Goal: Information Seeking & Learning: Learn about a topic

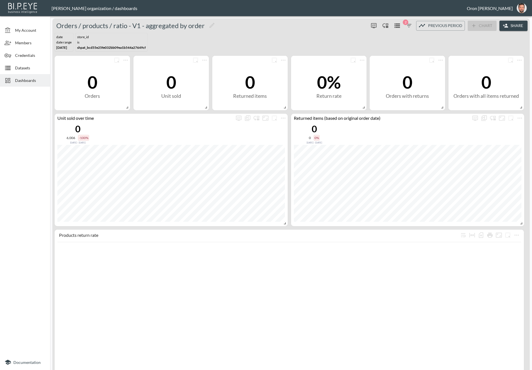
click at [28, 65] on span "Datasets" at bounding box center [30, 68] width 31 height 6
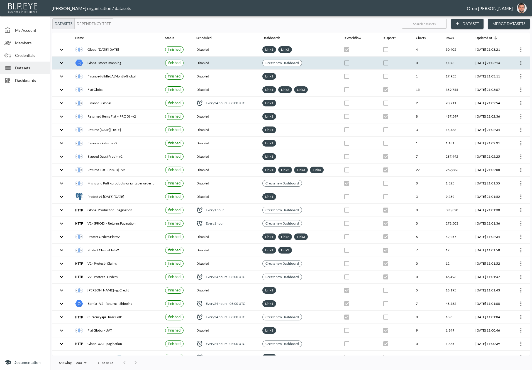
click at [518, 60] on icon "more" at bounding box center [520, 63] width 7 height 7
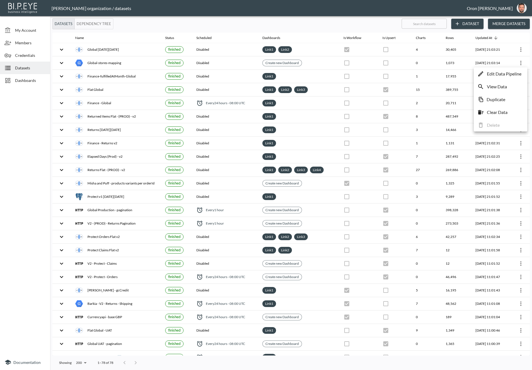
click at [513, 70] on p "Edit Data Pipeline" at bounding box center [504, 73] width 35 height 7
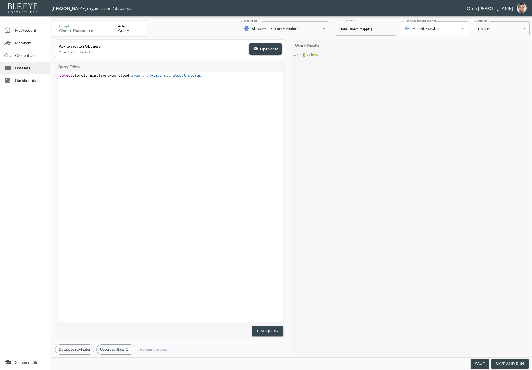
click at [272, 51] on span "💬 Open chat" at bounding box center [265, 49] width 25 height 7
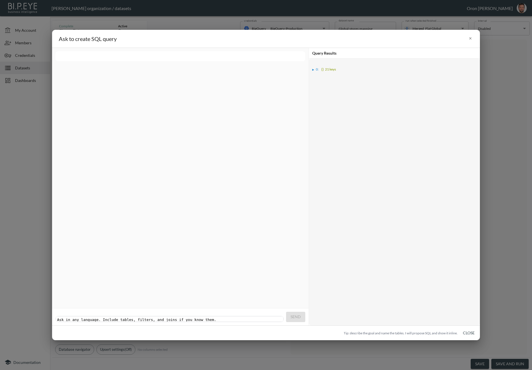
click at [314, 70] on div "▶" at bounding box center [313, 69] width 2 height 3
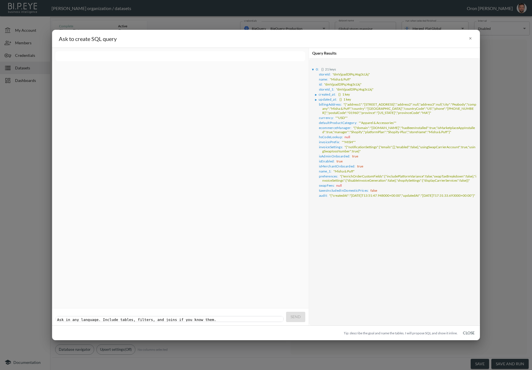
click at [163, 316] on div "Ask in any language. Include tables, filters, and joins if you know them. xxxxx…" at bounding box center [170, 319] width 229 height 6
type textarea "show me the list of tables"
click at [301, 315] on button "Send" at bounding box center [295, 317] width 19 height 10
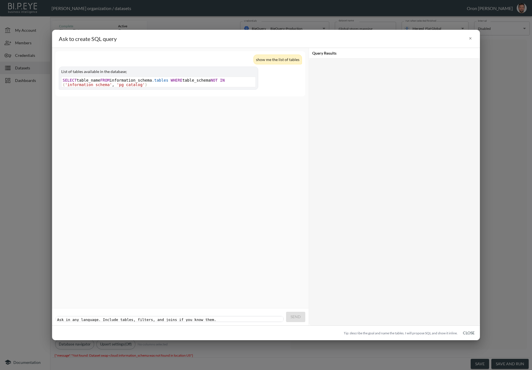
click at [244, 317] on pre "​" at bounding box center [170, 319] width 229 height 4
drag, startPoint x: 469, startPoint y: 333, endPoint x: 441, endPoint y: 325, distance: 29.5
click at [469, 333] on button "Close" at bounding box center [469, 333] width 18 height 10
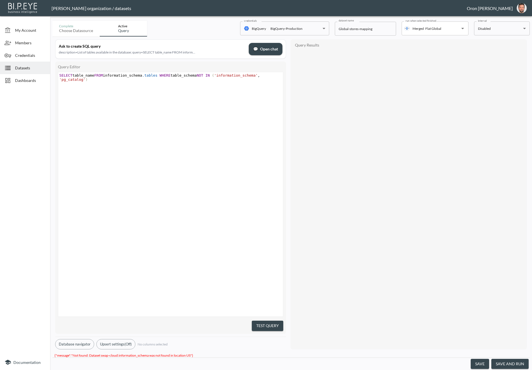
click at [129, 342] on button "Upsert settings (Off)" at bounding box center [115, 344] width 39 height 10
click at [87, 339] on button "Database navigator" at bounding box center [74, 344] width 39 height 10
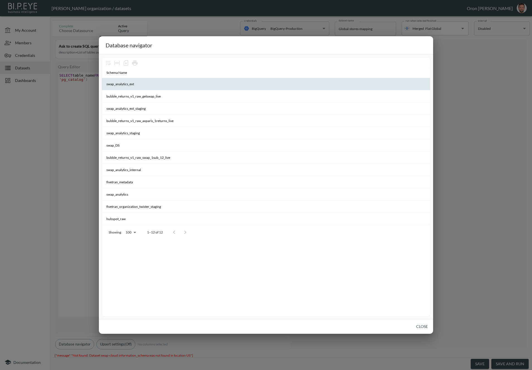
click at [125, 85] on th "swap_analytics_ext" at bounding box center [266, 84] width 328 height 12
copy th "swap_analytics_ext"
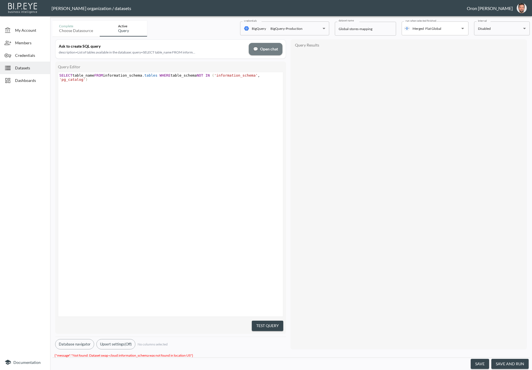
click at [266, 46] on span "💬 Open chat" at bounding box center [265, 49] width 25 height 7
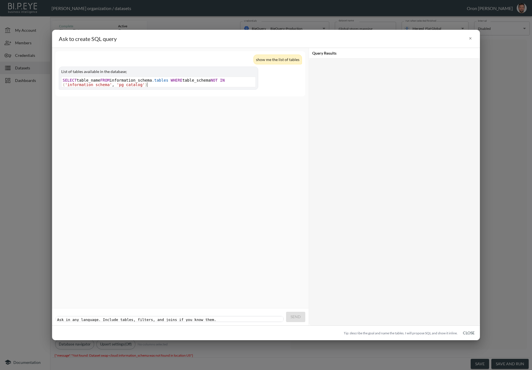
click at [218, 84] on pre "SELECT table_name FROM information_schema .tables WHERE table_schema NOT IN ( '…" at bounding box center [159, 82] width 195 height 9
type textarea "SELECT table_name FROM information_schema.tables WHERE table_schema NOT IN ('in…"
click at [197, 317] on pre "​" at bounding box center [170, 319] width 229 height 4
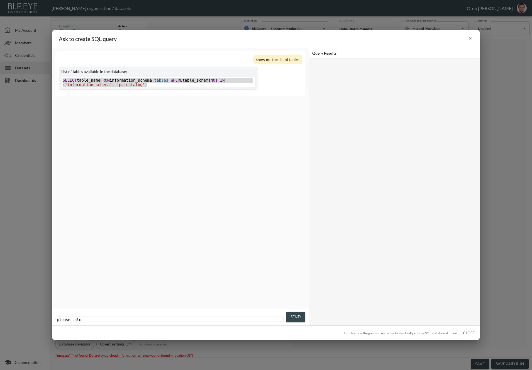
type textarea "please selct"
type textarea "ect"
paste textarea
type textarea "lect something from lii"
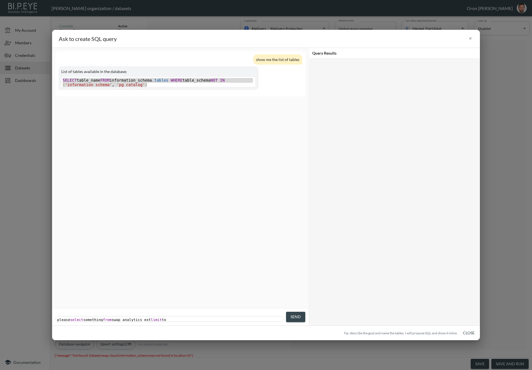
type textarea "mit to d"
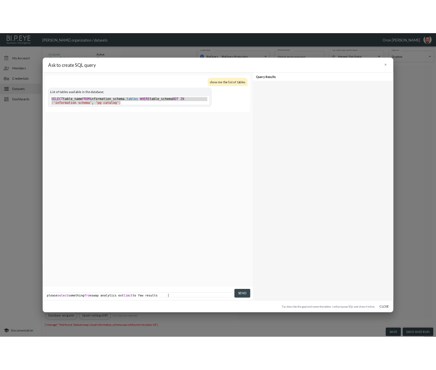
scroll to position [0, 24]
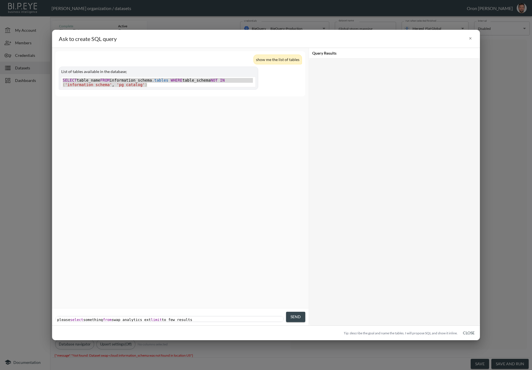
type textarea "few results"
click at [298, 315] on span "Send" at bounding box center [295, 316] width 10 height 7
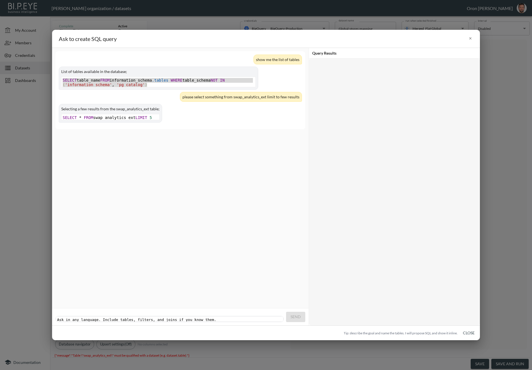
click at [469, 331] on button "Close" at bounding box center [469, 333] width 18 height 10
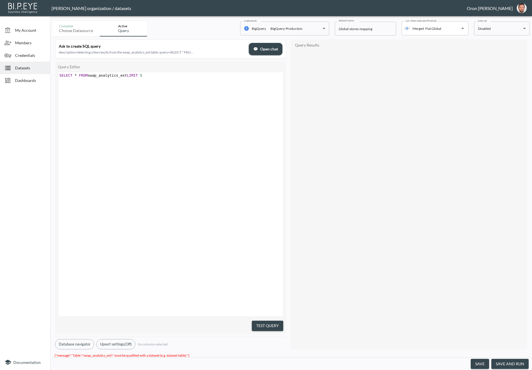
click at [71, 342] on button "Database navigator" at bounding box center [74, 344] width 39 height 10
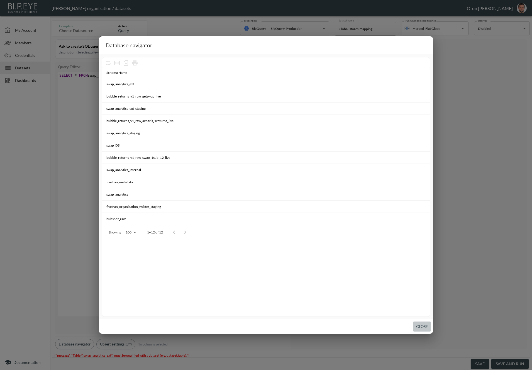
drag, startPoint x: 423, startPoint y: 324, endPoint x: 372, endPoint y: 280, distance: 68.1
click at [422, 323] on button "Close" at bounding box center [422, 326] width 18 height 10
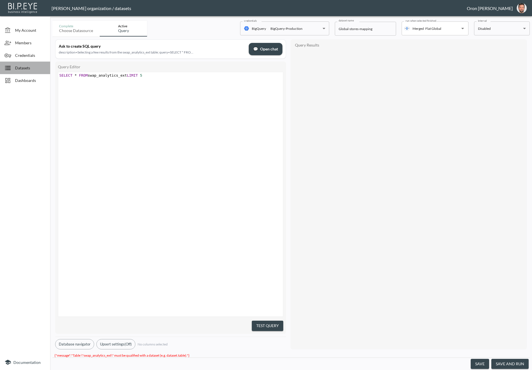
click at [33, 69] on span "Datasets" at bounding box center [30, 68] width 31 height 6
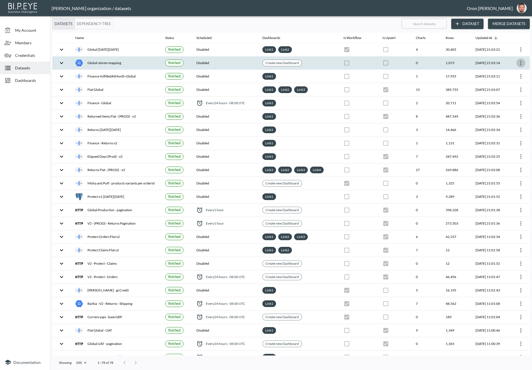
click at [519, 63] on icon "more" at bounding box center [520, 63] width 7 height 7
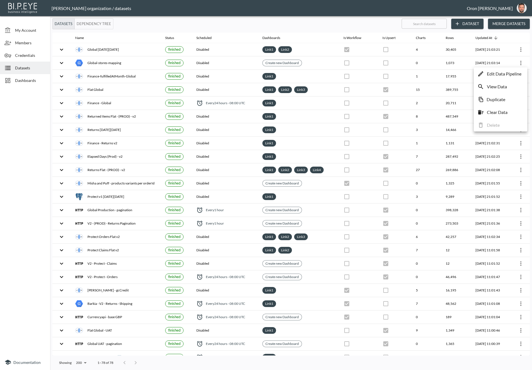
click at [511, 71] on p "Edit Data Pipeline" at bounding box center [504, 73] width 35 height 7
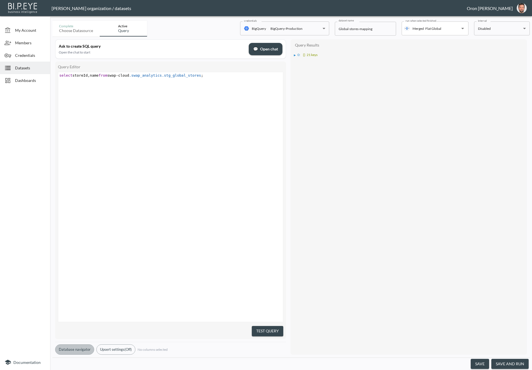
click at [86, 348] on button "Database navigator" at bounding box center [74, 349] width 39 height 10
click at [118, 75] on span "-" at bounding box center [117, 75] width 2 height 4
type textarea "-"
click at [118, 75] on span "-" at bounding box center [117, 75] width 2 height 4
click at [80, 347] on button "Database navigator" at bounding box center [74, 349] width 39 height 10
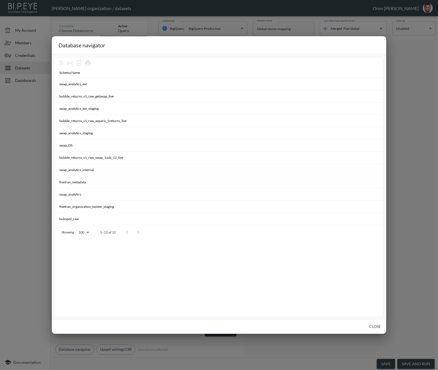
click at [378, 327] on button "Close" at bounding box center [375, 326] width 18 height 10
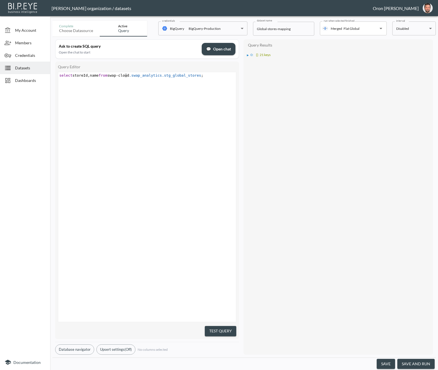
click at [39, 70] on span "Datasets" at bounding box center [30, 68] width 31 height 6
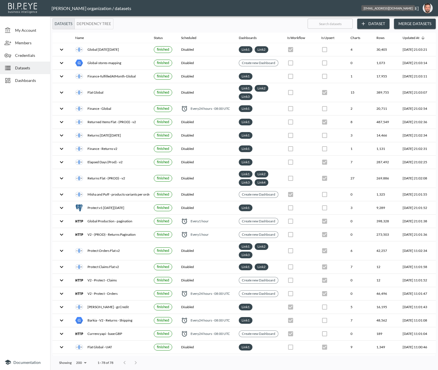
click at [426, 9] on img "oron@bipeye.com" at bounding box center [427, 8] width 10 height 10
click at [424, 21] on li "Switch Organization" at bounding box center [413, 22] width 48 height 10
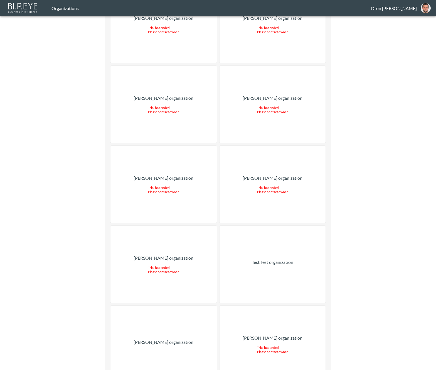
scroll to position [13377, 0]
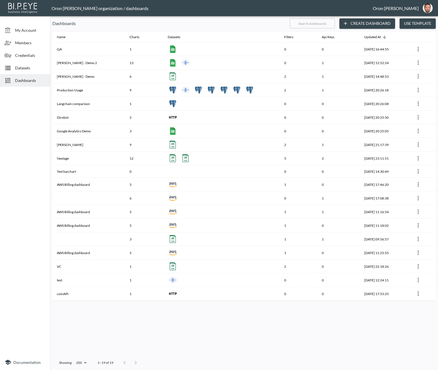
click at [27, 69] on span "Datasets" at bounding box center [30, 68] width 31 height 6
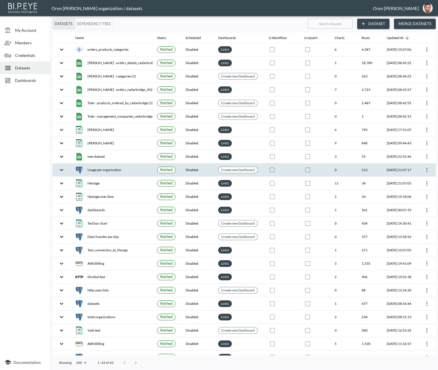
click at [424, 168] on icon "more" at bounding box center [426, 169] width 7 height 7
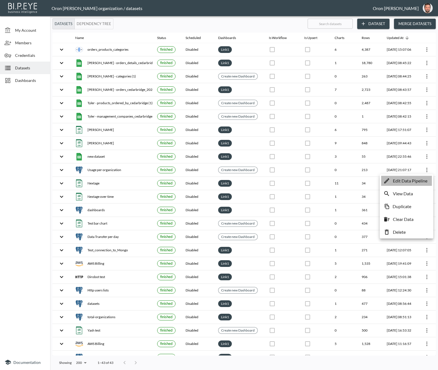
click at [420, 179] on p "Edit Data Pipeline" at bounding box center [410, 180] width 35 height 7
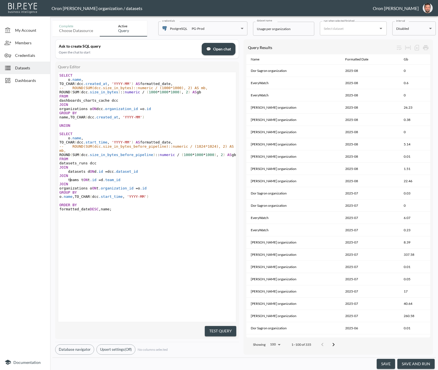
click at [214, 178] on pre "JOIN" at bounding box center [147, 175] width 179 height 4
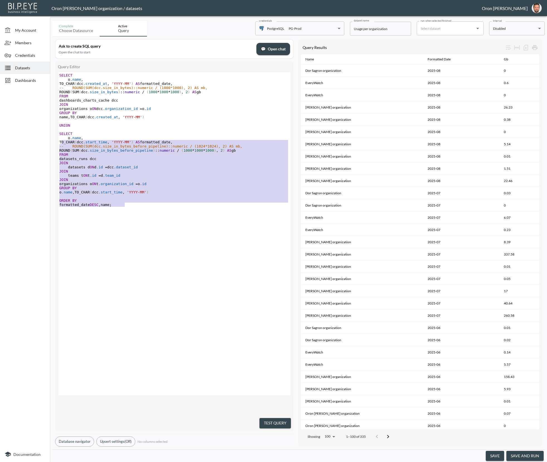
type textarea "SELECT [DOMAIN_NAME], TO_CHAR(dcc.start_time, 'YYYY-MM') AS formatted_date, -- …"
drag, startPoint x: 135, startPoint y: 205, endPoint x: 59, endPoint y: 135, distance: 103.3
click at [59, 135] on div "SELECT o .name , TO_CHAR ( dcc .created_at , 'YYYY-MM' ) AS formatted_date , --…" at bounding box center [175, 142] width 234 height 138
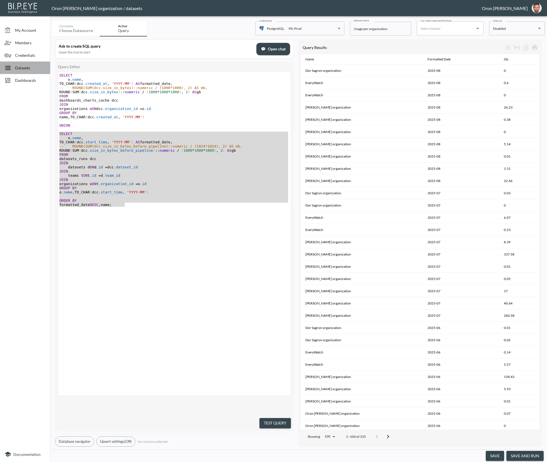
drag, startPoint x: 38, startPoint y: 69, endPoint x: 46, endPoint y: 71, distance: 7.5
click at [38, 69] on span "Datasets" at bounding box center [30, 68] width 31 height 6
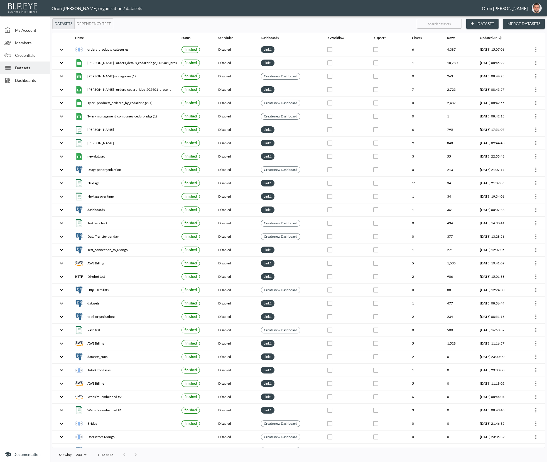
click at [494, 21] on button "Dataset" at bounding box center [482, 24] width 32 height 10
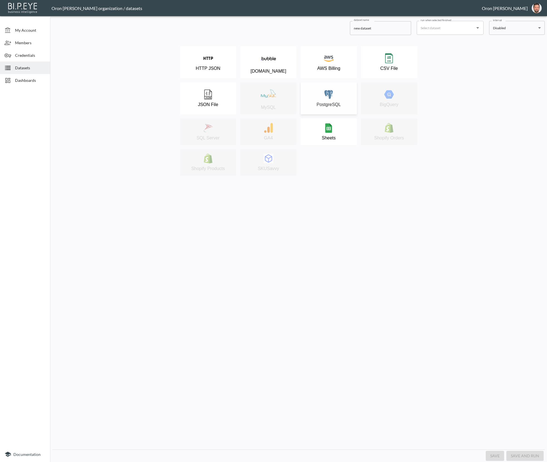
click at [330, 101] on div "PostgreSQL" at bounding box center [328, 99] width 51 height 18
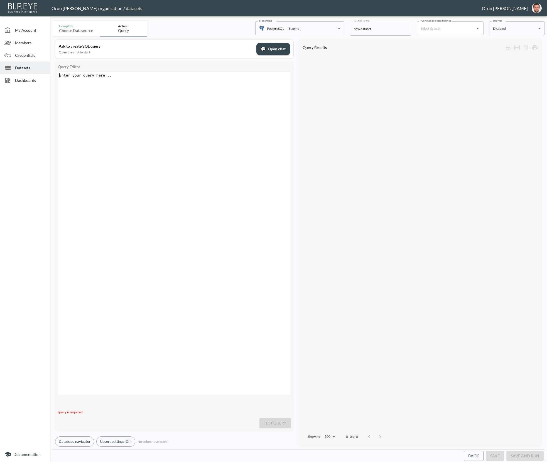
click at [195, 123] on div "Enter your query here... xxxxxxxxxx ​" at bounding box center [181, 240] width 246 height 337
click at [283, 47] on span "💬 Open chat" at bounding box center [273, 49] width 25 height 7
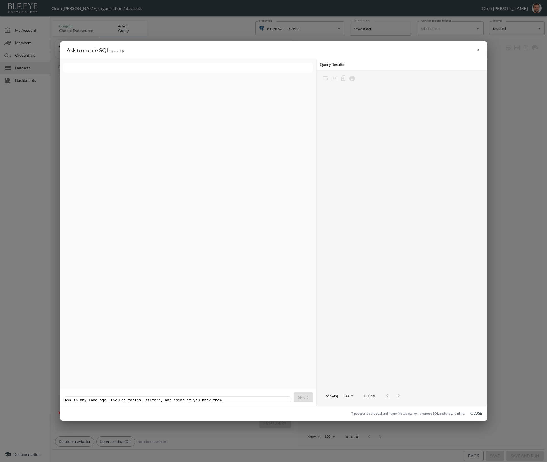
click at [238, 360] on pre "​" at bounding box center [178, 400] width 229 height 4
paste textarea
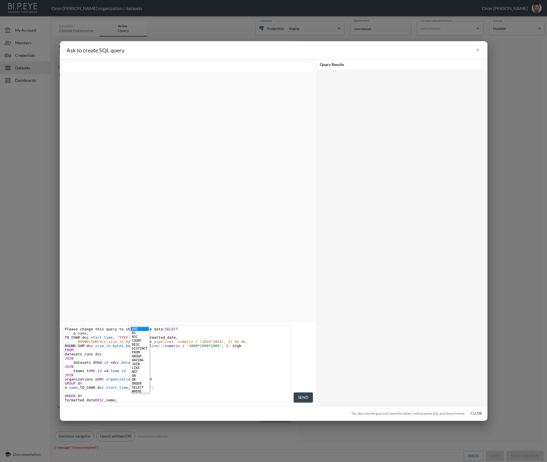
type textarea "Please change this query to show all the data:"
click at [312, 360] on button "Send" at bounding box center [303, 398] width 19 height 10
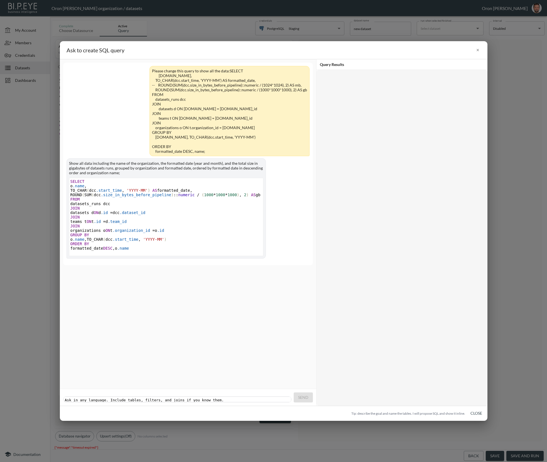
click at [221, 251] on pre "formatted_date DESC , o .name" at bounding box center [166, 248] width 195 height 4
click at [212, 360] on pre "​" at bounding box center [178, 400] width 229 height 4
click at [184, 360] on pre "​" at bounding box center [178, 400] width 229 height 4
type textarea "please r"
type textarea "try again a"
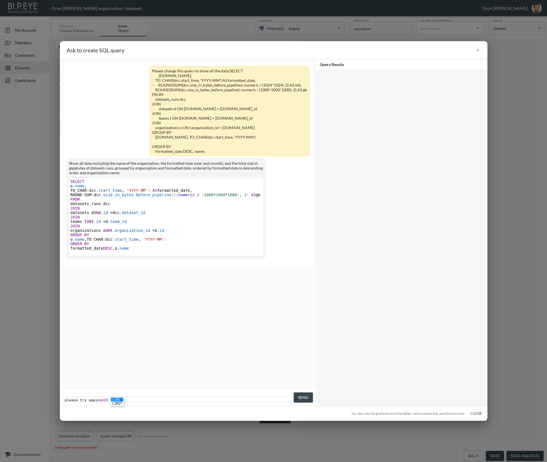
type textarea "nd lmi"
type textarea "imit to 10"
drag, startPoint x: 298, startPoint y: 397, endPoint x: 288, endPoint y: 398, distance: 10.1
click at [298, 360] on span "Send" at bounding box center [303, 397] width 10 height 7
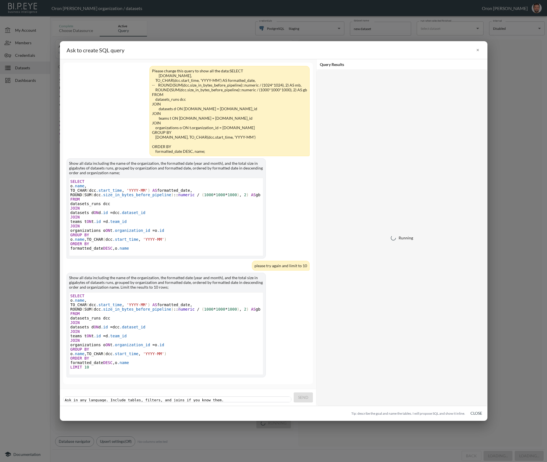
scroll to position [9, 0]
click at [477, 360] on button "Close" at bounding box center [476, 413] width 18 height 10
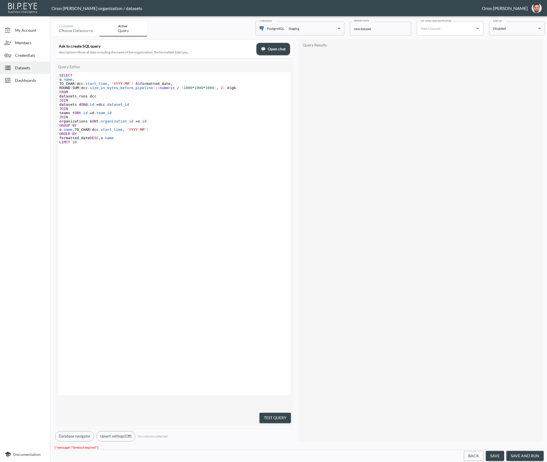
click at [113, 200] on div "xxxxxxxxxx SELECT o .name , TO_CHAR ( dcc .start_time , 'YYYY-MM' ) AS formatte…" at bounding box center [181, 240] width 246 height 337
type textarea "[DOMAIN_NAME], TO_CHAR(dcc.start_time, 'YYYY-MM') AS formatted_date, ROUND(SUM(…"
drag, startPoint x: 255, startPoint y: 88, endPoint x: 57, endPoint y: 80, distance: 198.7
click at [57, 80] on div "Query Editor [DOMAIN_NAME], TO_CHAR(dcc.start_time, 'YYYY-MM') AS formatted_dat…" at bounding box center [174, 244] width 239 height 364
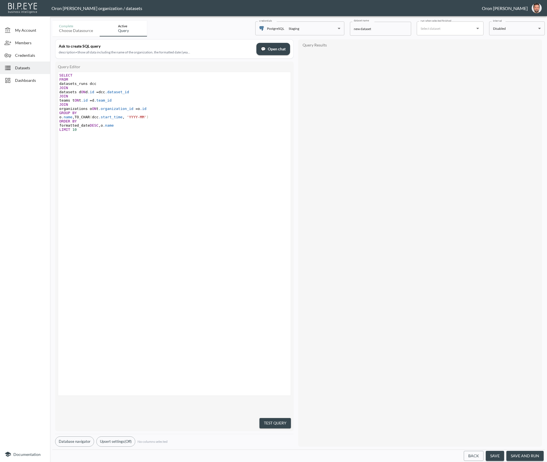
type textarea "*"
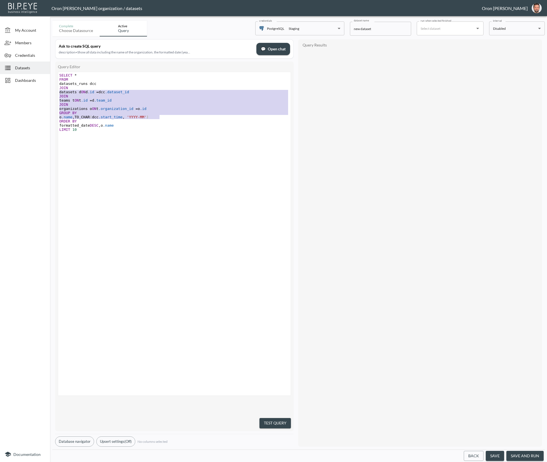
type textarea "JOIN datasets d ON [DOMAIN_NAME] = [DOMAIN_NAME]_id JOIN teams t ON [DOMAIN_NAM…"
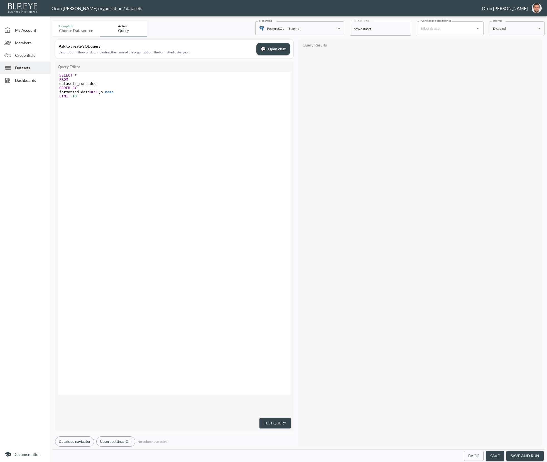
click at [261, 360] on button "Test Query" at bounding box center [274, 423] width 31 height 10
type textarea "ORDER BY formatted_date DESC, [DOMAIN_NAME]"
drag, startPoint x: 137, startPoint y: 91, endPoint x: 46, endPoint y: 87, distance: 91.4
click at [46, 87] on div "My Account Members Credentials Datasets Dashboards Documentation Complete Choos…" at bounding box center [273, 231] width 547 height 462
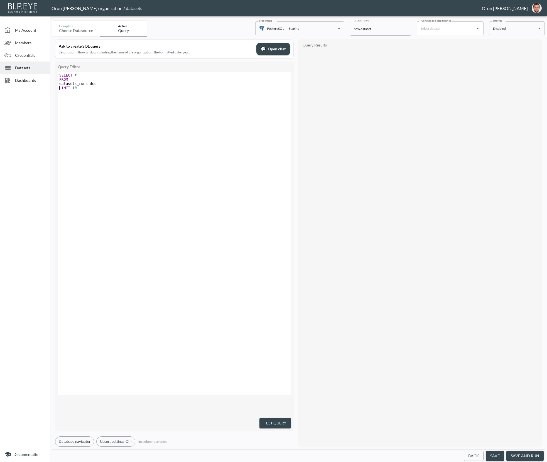
click at [292, 360] on div "Query Editor x SELECT * FROM datasets_runs dcc LIMIT 10 Test Query" at bounding box center [174, 247] width 239 height 370
drag, startPoint x: 287, startPoint y: 422, endPoint x: 281, endPoint y: 425, distance: 6.1
click at [286, 360] on button "Test Query" at bounding box center [274, 423] width 31 height 10
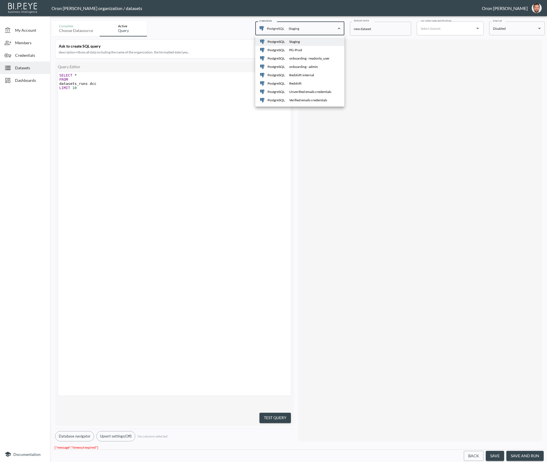
click at [311, 23] on body "BI.P.EYE, Interactive Analytics Dashboards - app Oron [PERSON_NAME] organizatio…" at bounding box center [273, 231] width 547 height 462
click at [241, 104] on div at bounding box center [273, 231] width 547 height 462
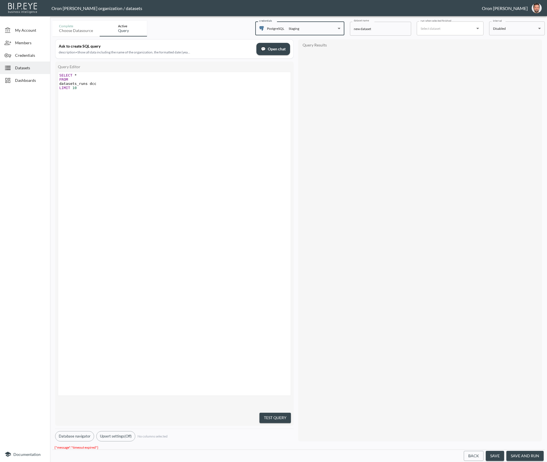
click at [218, 105] on div "x SELECT * FROM datasets_runs dcc LIMIT 10" at bounding box center [181, 240] width 246 height 337
type textarea "SELECT * FROM datasets_runs dcc LIMIT 10"
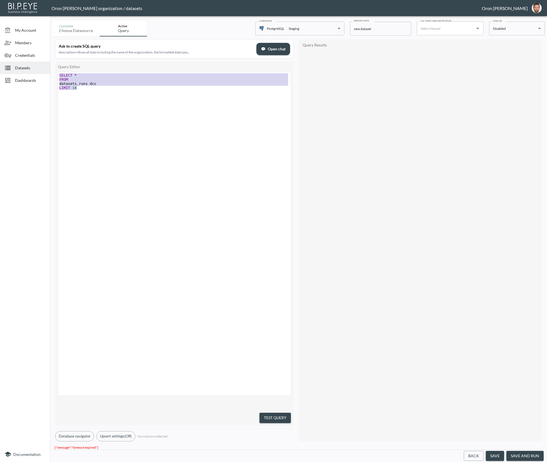
paste textarea
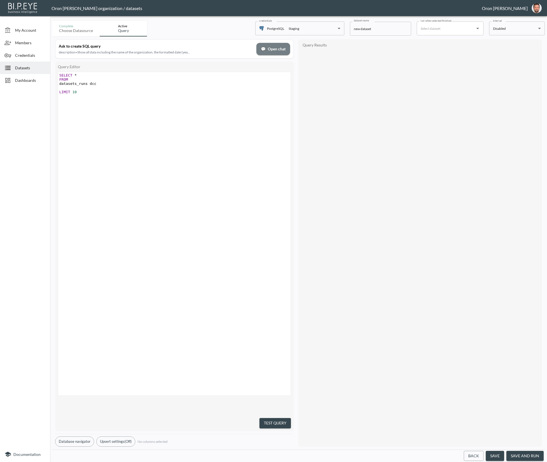
click at [282, 47] on span "💬 Open chat" at bounding box center [273, 49] width 25 height 7
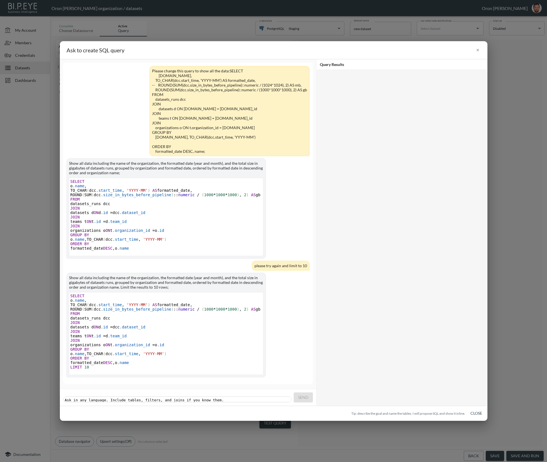
scroll to position [9, 0]
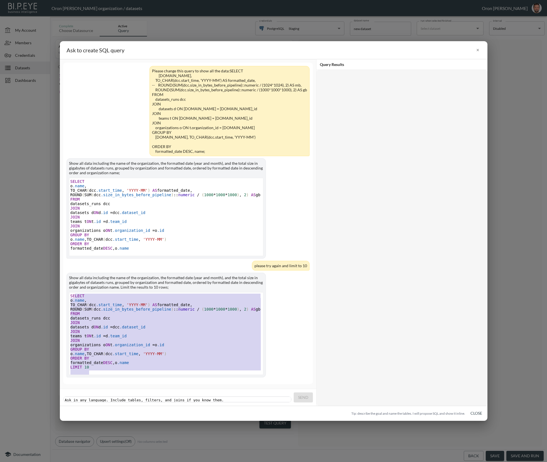
type textarea "SELECT [DOMAIN_NAME], TO_CHAR(dcc.start_time, 'YYYY-MM') AS formatted_date, ROU…"
drag, startPoint x: 94, startPoint y: 371, endPoint x: 65, endPoint y: 287, distance: 88.8
click at [65, 287] on div "Please change this query to show all the data:SELECT [DOMAIN_NAME], TO_CHAR(dcc…" at bounding box center [188, 224] width 250 height 322
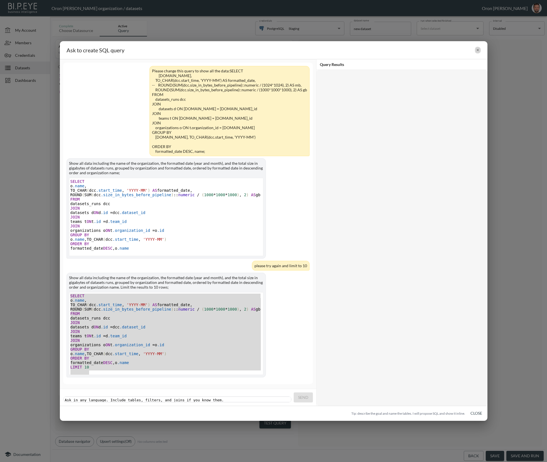
click at [479, 52] on button "×" at bounding box center [478, 50] width 6 height 9
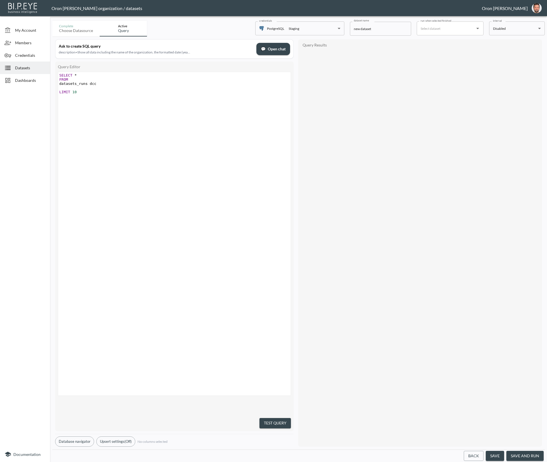
click at [299, 23] on body "BI.P.EYE, Interactive Analytics Dashboards - app Oron [PERSON_NAME] organizatio…" at bounding box center [273, 231] width 547 height 462
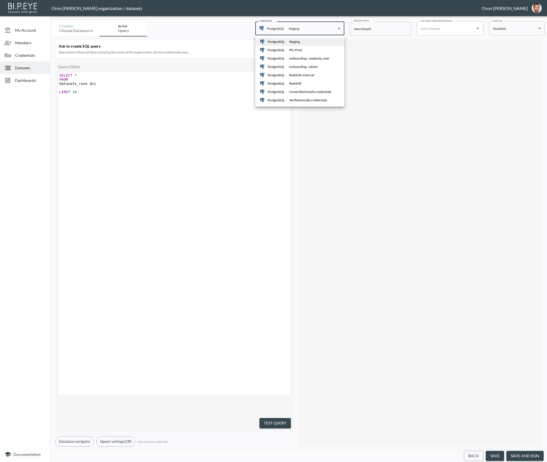
click at [297, 50] on div "PG-Prod" at bounding box center [295, 50] width 13 height 5
type input "33565624-96c9-42d7-9e06-949fc026634e"
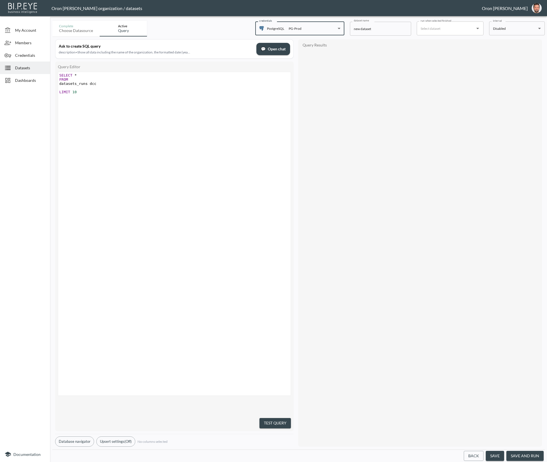
click at [272, 52] on span "💬 Open chat" at bounding box center [273, 49] width 25 height 7
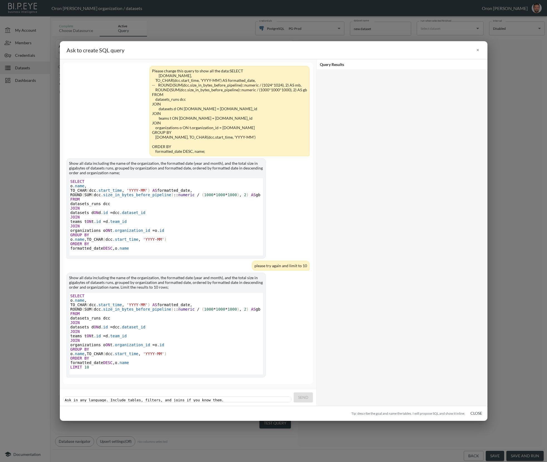
click at [180, 360] on div "Ask in any language. Include tables, filters, and joins if you know them. xxxxx…" at bounding box center [178, 400] width 229 height 6
drag, startPoint x: 141, startPoint y: 239, endPoint x: 145, endPoint y: 241, distance: 4.0
click at [141, 242] on pre "ORDER BY" at bounding box center [166, 244] width 195 height 4
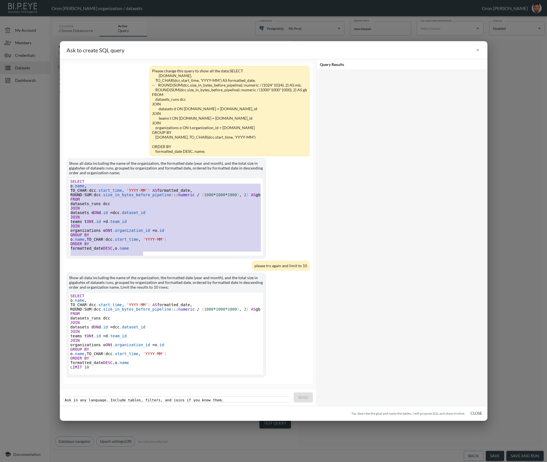
type textarea "SELECT [DOMAIN_NAME], TO_CHAR(dcc.start_time, 'YYYY-MM') AS formatted_date, ROU…"
drag, startPoint x: 147, startPoint y: 244, endPoint x: 63, endPoint y: 172, distance: 110.1
click at [63, 172] on div "Please change this query to show all the data:SELECT [DOMAIN_NAME], TO_CHAR(dcc…" at bounding box center [188, 224] width 250 height 322
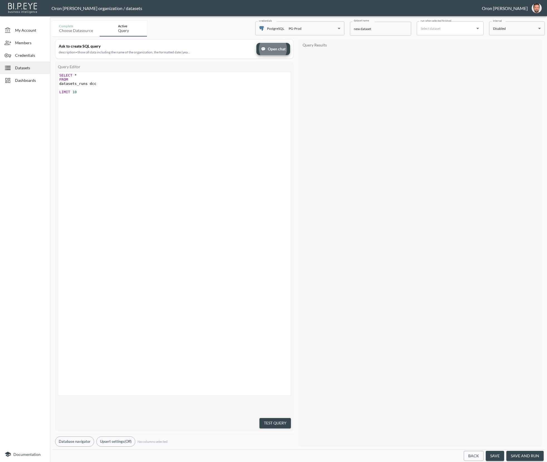
drag, startPoint x: 151, startPoint y: 295, endPoint x: 150, endPoint y: 298, distance: 3.0
click at [151, 295] on div "x SELECT * FROM datasets_runs dcc ​ LIMIT 10" at bounding box center [181, 240] width 246 height 337
type textarea "SELECT * FROM datasets_runs dcc LIMIT 10"
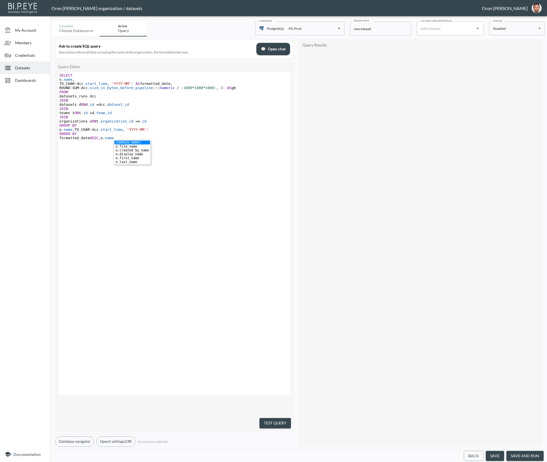
click at [278, 360] on button "Test Query" at bounding box center [274, 423] width 31 height 10
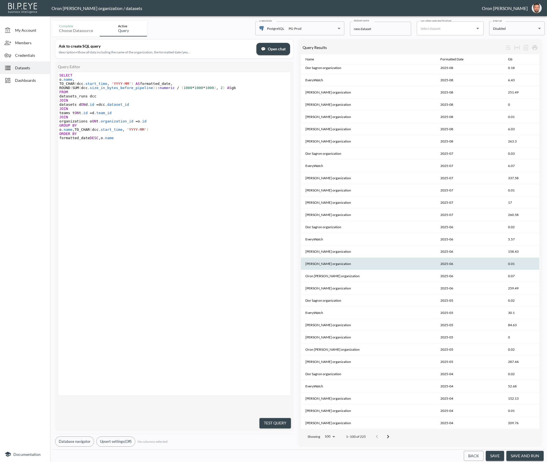
scroll to position [0, 0]
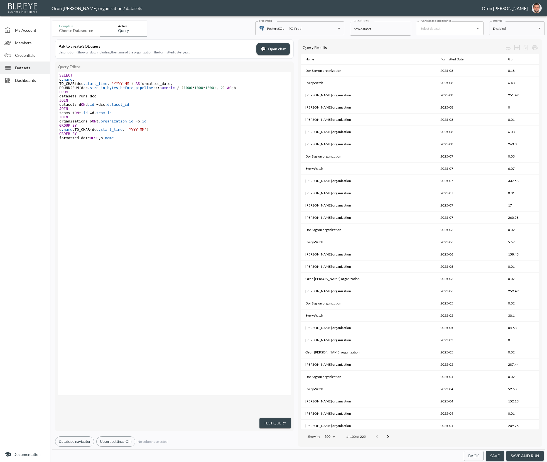
click at [268, 46] on span "💬 Open chat" at bounding box center [273, 49] width 25 height 7
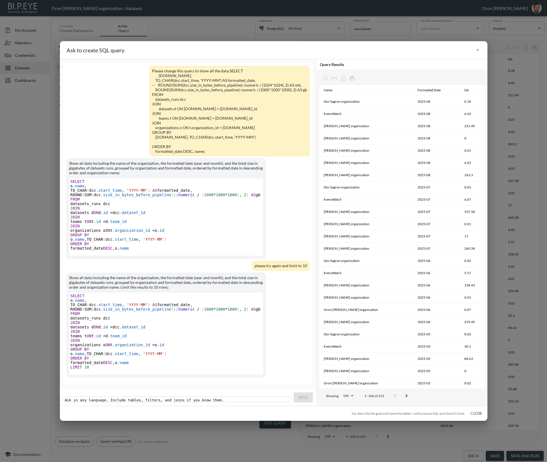
scroll to position [9, 0]
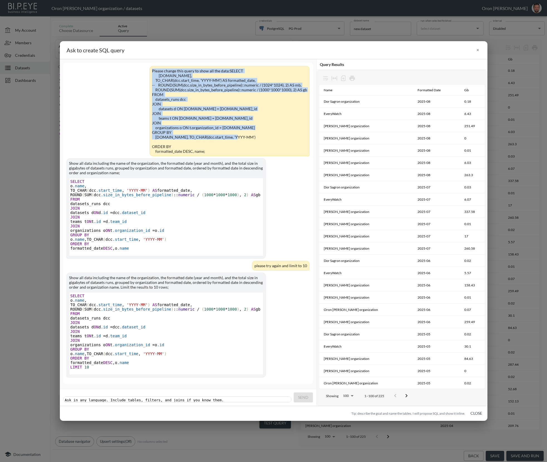
drag, startPoint x: 210, startPoint y: 141, endPoint x: 150, endPoint y: 62, distance: 100.0
click at [150, 66] on div "Please change this query to show all the data:SELECT [DOMAIN_NAME], TO_CHAR(dcc…" at bounding box center [188, 111] width 243 height 90
copy div "Please change this query to show all the data:SELECT [DOMAIN_NAME], TO_CHAR(dcc…"
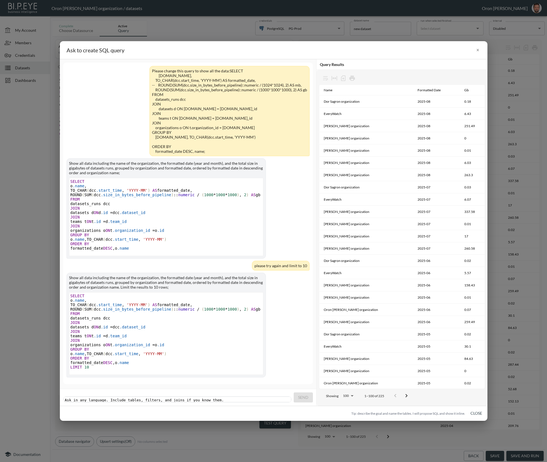
click at [168, 360] on pre "​" at bounding box center [178, 400] width 229 height 4
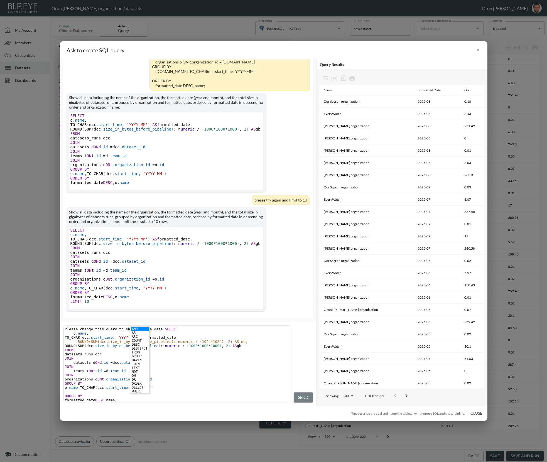
click at [305, 360] on span "Send" at bounding box center [303, 397] width 10 height 7
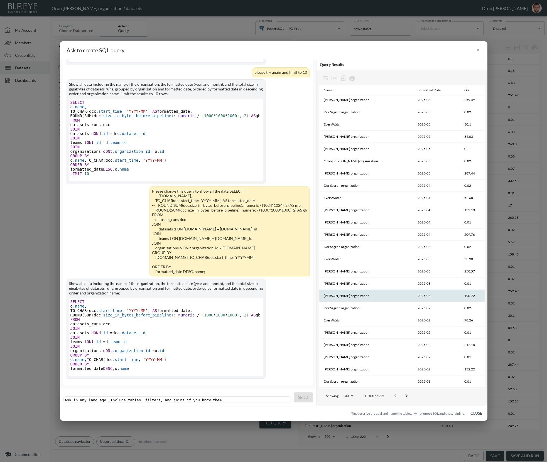
scroll to position [0, 0]
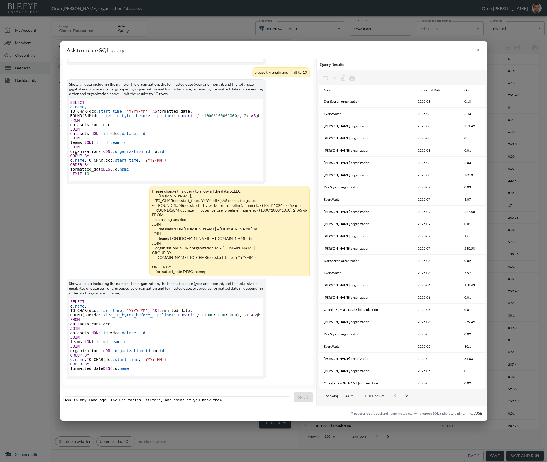
click at [259, 360] on div "Ask in any language. Include tables, filters, and joins if you know them. xxxxx…" at bounding box center [188, 397] width 256 height 17
click at [258, 360] on pre "​" at bounding box center [178, 400] width 229 height 4
type textarea "ok now withuot group and li"
type textarea "onl"
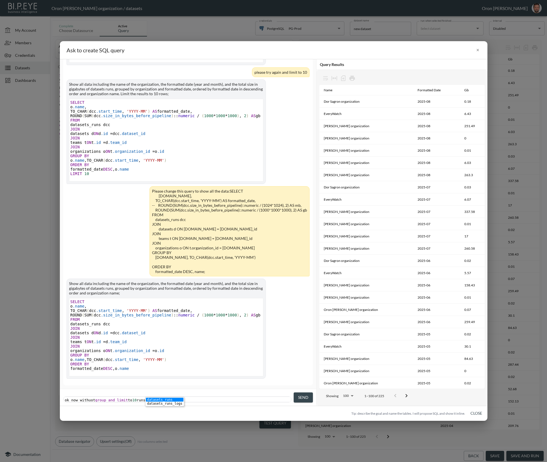
type textarea "limit to 10 runs"
click at [305, 360] on span "Send" at bounding box center [303, 397] width 10 height 7
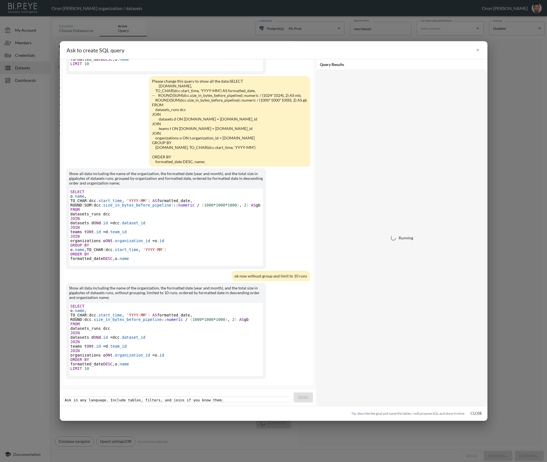
scroll to position [323, 0]
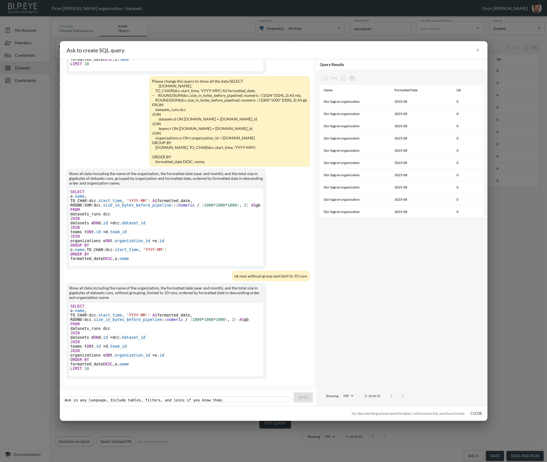
click at [204, 360] on pre "​" at bounding box center [178, 400] width 229 height 4
type textarea "also no need to Round and format"
click at [307, 360] on button "Send" at bounding box center [303, 398] width 19 height 10
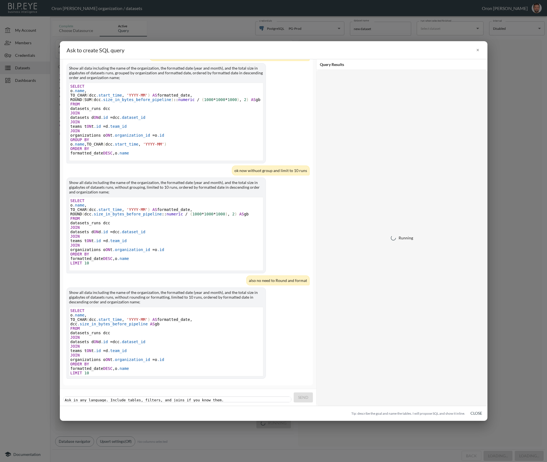
scroll to position [433, 0]
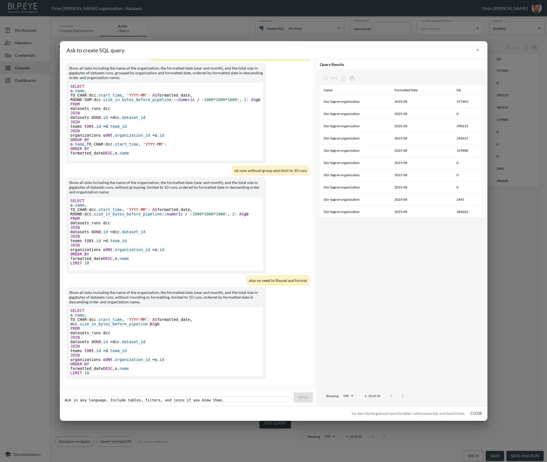
click at [148, 322] on span ".size_in_bytes_before_pipeline" at bounding box center [112, 324] width 70 height 4
drag, startPoint x: 156, startPoint y: 398, endPoint x: 158, endPoint y: 396, distance: 3.0
click at [156, 360] on div "Ask in any language. Include tables, filters, and joins if you know them. xxxxx…" at bounding box center [184, 406] width 241 height 19
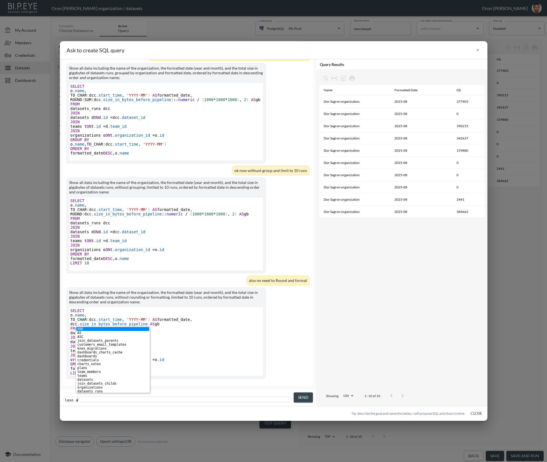
scroll to position [0, 15]
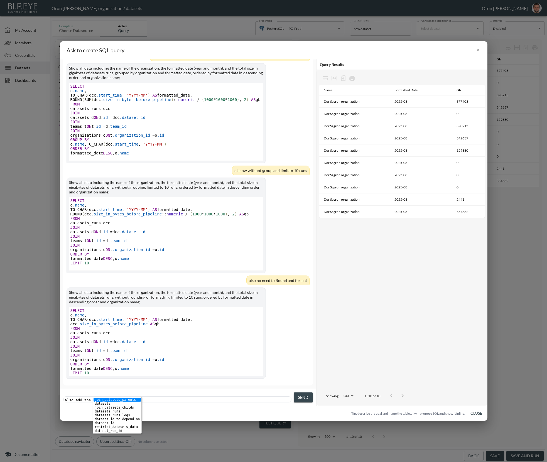
type textarea "also add the datasetI"
type textarea "_d"
click at [312, 360] on button "Send" at bounding box center [303, 398] width 19 height 10
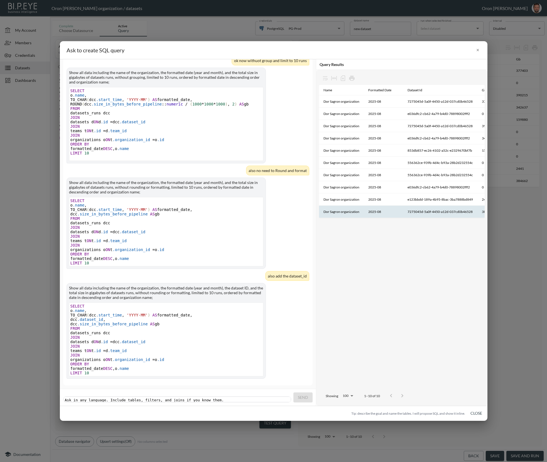
scroll to position [0, 13]
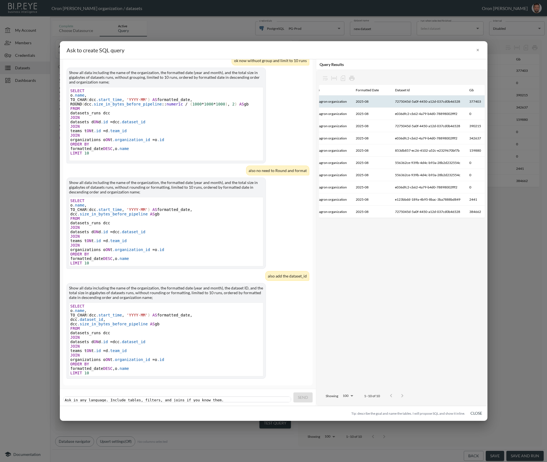
click at [430, 99] on th "7275045d-5a0f-4450-a12d-037cd0b46528" at bounding box center [428, 102] width 74 height 12
copy th "7275045d-5a0f-4450-a12d-037cd0b46528"
click at [221, 360] on pre "​" at bounding box center [178, 400] width 229 height 4
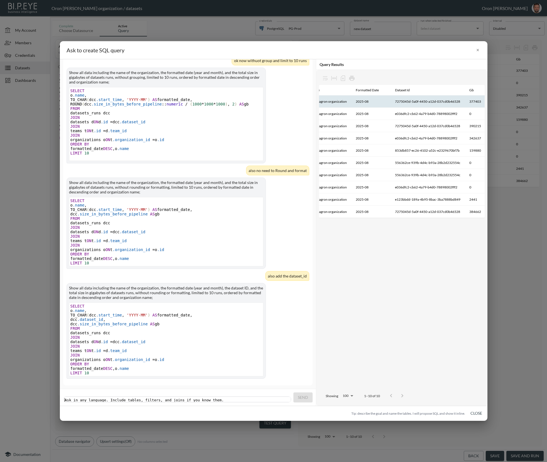
scroll to position [0, 0]
type textarea "now take only"
paste textarea
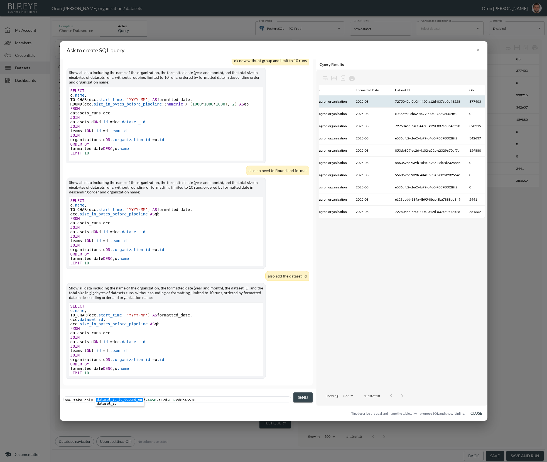
type textarea "dataset_id"
click at [310, 360] on button "Send" at bounding box center [302, 398] width 19 height 10
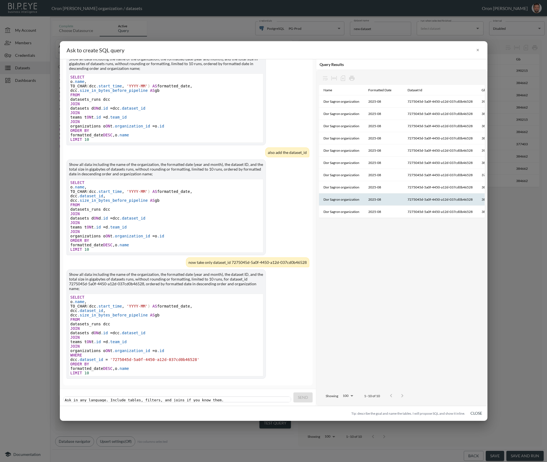
scroll to position [0, 13]
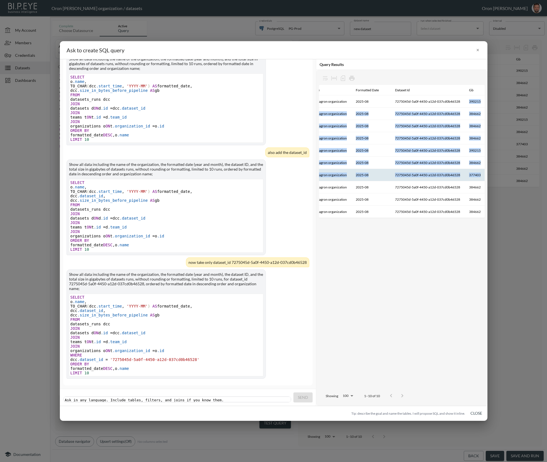
drag, startPoint x: 468, startPoint y: 103, endPoint x: 478, endPoint y: 170, distance: 68.2
click at [481, 173] on tbody "Dor Sagron organization 2025-08 7275045d-5a0f-4450-a12d-037cd0b46528 390215 Dor…" at bounding box center [396, 157] width 179 height 123
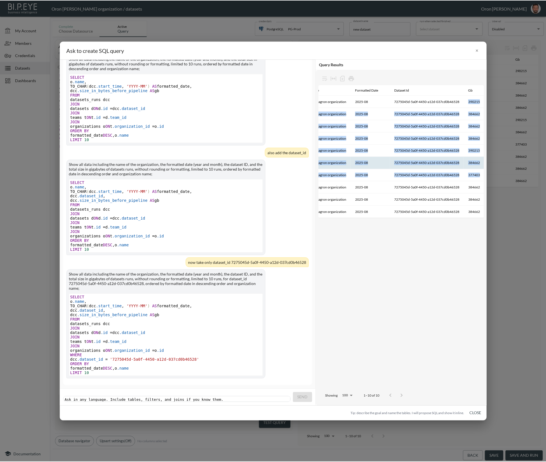
scroll to position [0, 0]
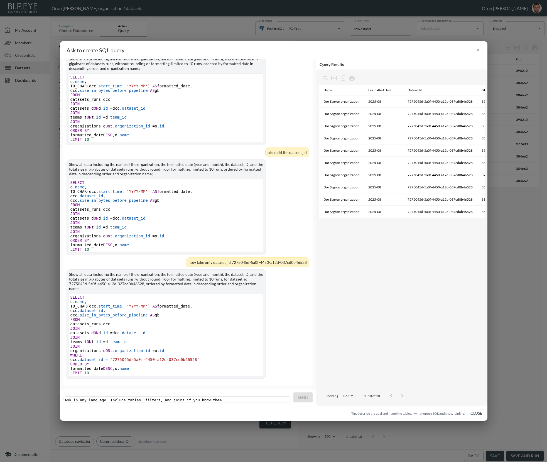
click at [197, 317] on pre "FROM" at bounding box center [166, 319] width 195 height 4
type textarea "SELECT [DOMAIN_NAME], TO_CHAR(dcc.start_time, 'YYYY-MM') AS formatted_date, dcc…"
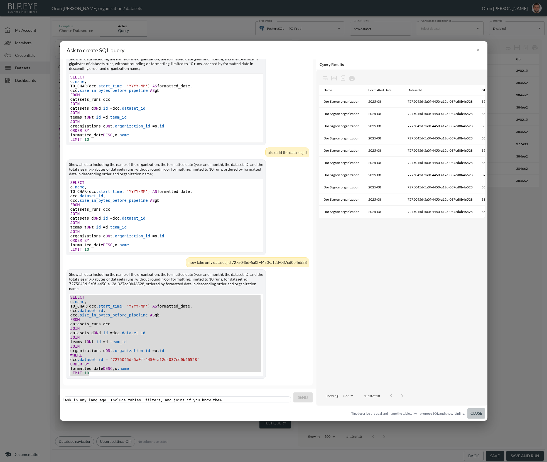
drag, startPoint x: 472, startPoint y: 412, endPoint x: 447, endPoint y: 414, distance: 25.7
click at [472, 360] on button "Close" at bounding box center [476, 413] width 18 height 10
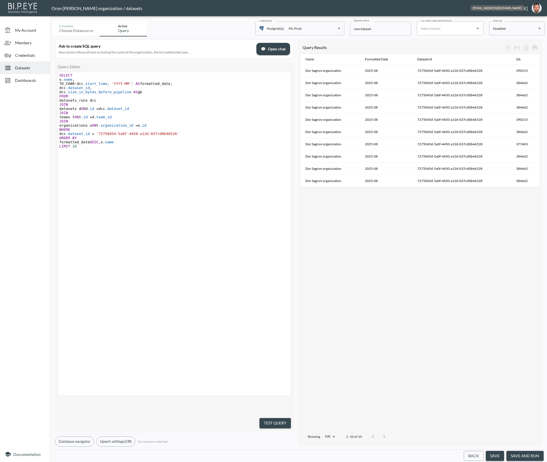
click at [530, 5] on button "oron@bipeye.com" at bounding box center [537, 7] width 18 height 13
click at [533, 18] on li "Switch Organization" at bounding box center [523, 22] width 48 height 10
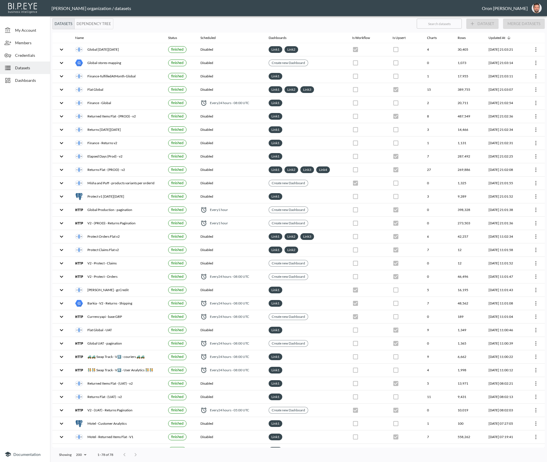
click at [4, 63] on div "Datasets" at bounding box center [25, 68] width 50 height 13
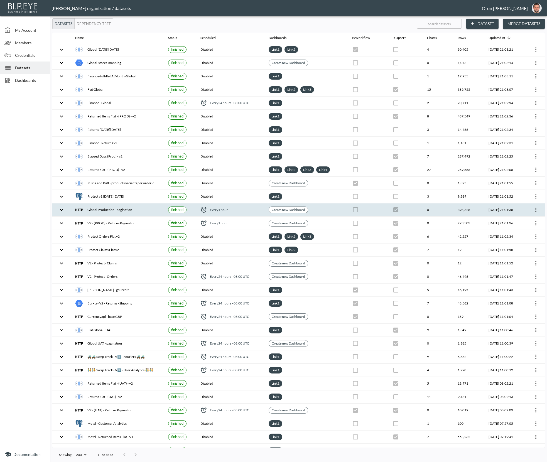
click at [534, 208] on icon "more" at bounding box center [536, 210] width 7 height 7
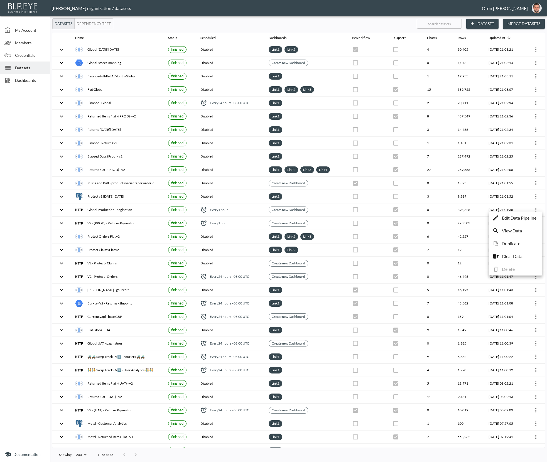
click at [527, 230] on li "View Data" at bounding box center [515, 231] width 51 height 10
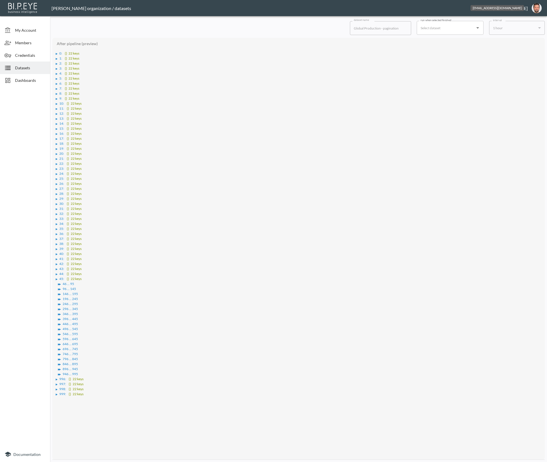
click at [538, 8] on img "oron@bipeye.com" at bounding box center [537, 8] width 10 height 10
click at [536, 24] on li "Switch Organization" at bounding box center [523, 22] width 48 height 10
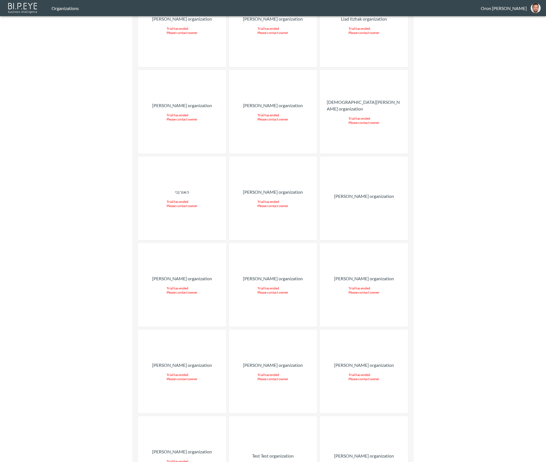
scroll to position [9594, 0]
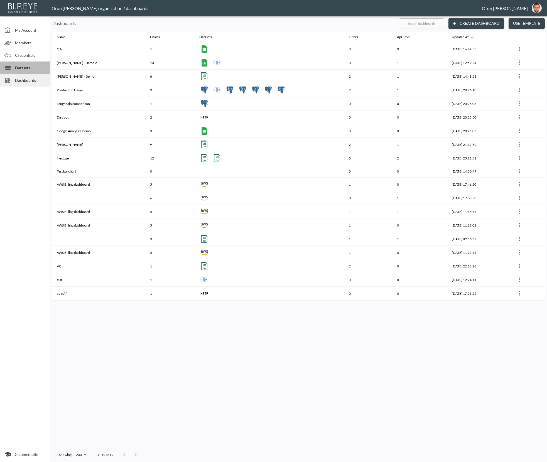
click at [40, 66] on span "Datasets" at bounding box center [30, 68] width 31 height 6
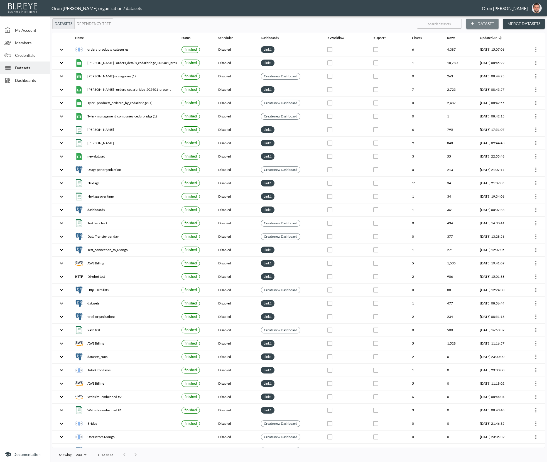
click at [486, 20] on button "Dataset" at bounding box center [482, 24] width 32 height 10
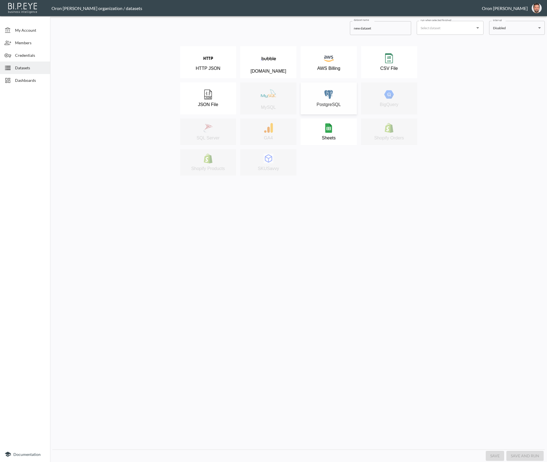
click at [325, 97] on img at bounding box center [329, 95] width 10 height 10
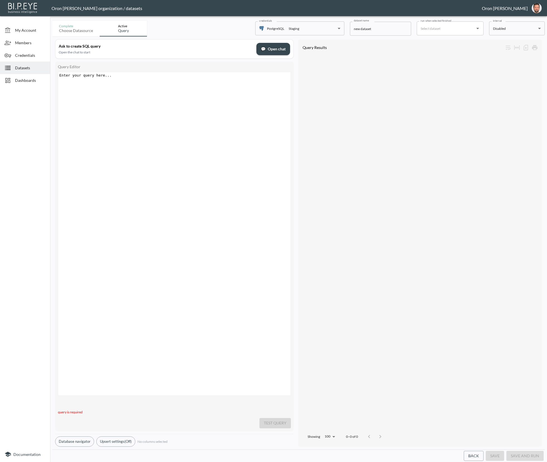
click at [304, 28] on body "BI.P.EYE, Interactive Analytics Dashboards - app Oron Bendavid organization / d…" at bounding box center [273, 231] width 547 height 462
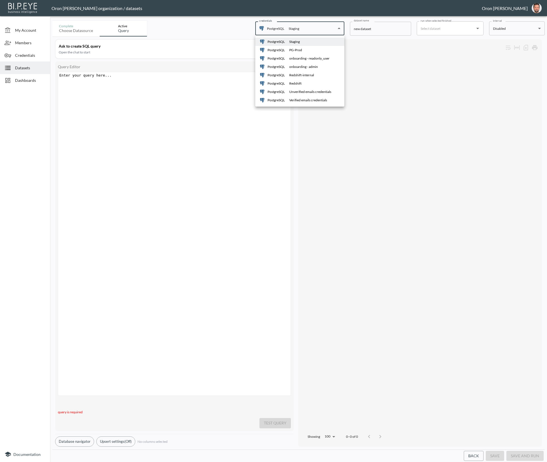
click at [299, 49] on div "PG-Prod" at bounding box center [295, 50] width 13 height 5
type input "33565624-96c9-42d7-9e06-949fc026634e"
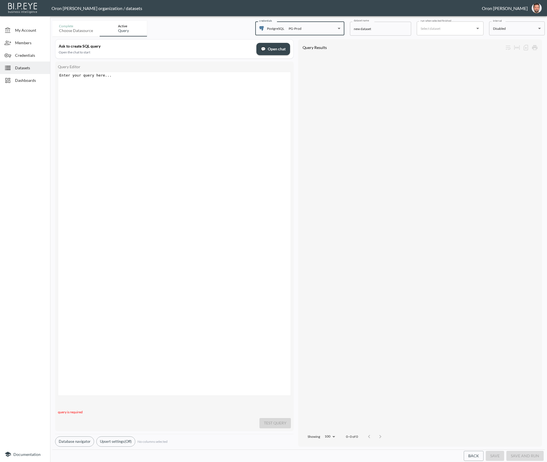
click at [211, 109] on div "Enter your query here... ​ x ​" at bounding box center [181, 240] width 246 height 337
click at [280, 108] on div "​ x 0 bd8b038 - 2 c7a - 4166 - 9 c6d - b30c6feea7db" at bounding box center [181, 240] width 246 height 337
click at [246, 96] on div "​ x 0 bd8b038 - 2 c7a - 4166 - 9 c6d - b30c6feea7db" at bounding box center [181, 240] width 246 height 337
paste textarea "db"
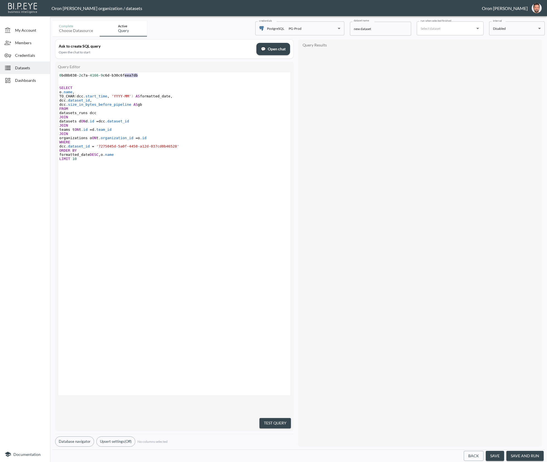
type textarea "6d-b30c6feea7db"
type textarea "0bd8b038-2c7a-4166-9c6d-b30c6feea7db"
drag, startPoint x: 142, startPoint y: 74, endPoint x: 55, endPoint y: 76, distance: 87.7
click at [55, 76] on div "Ask to create SQL query Open the chat to start 💬 Open chat Query Editor 0bd8b03…" at bounding box center [298, 242] width 493 height 413
type textarea "7275045d-5a0f-4450-a12d-037cd0b46528"
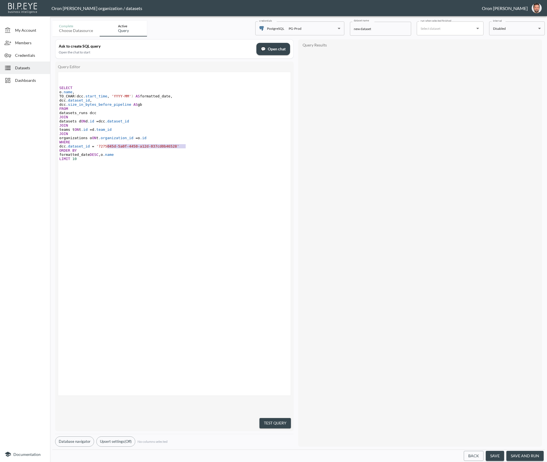
drag, startPoint x: 107, startPoint y: 145, endPoint x: 185, endPoint y: 144, distance: 78.5
click at [179, 144] on span "'7275045d-5a0f-4450-a12d-037cd0b46528'" at bounding box center [137, 146] width 83 height 4
paste textarea
click at [119, 78] on pre "​" at bounding box center [175, 79] width 234 height 4
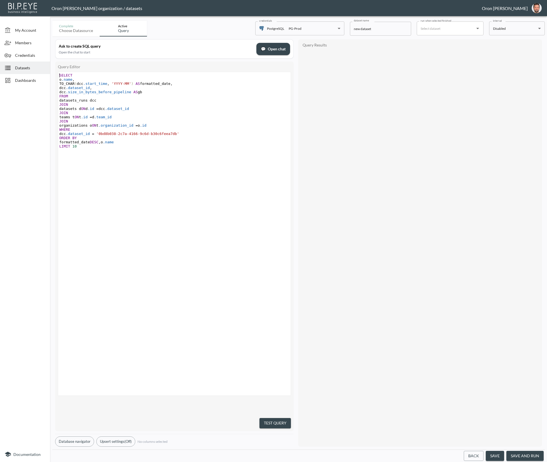
click at [281, 422] on button "Test Query" at bounding box center [274, 423] width 31 height 10
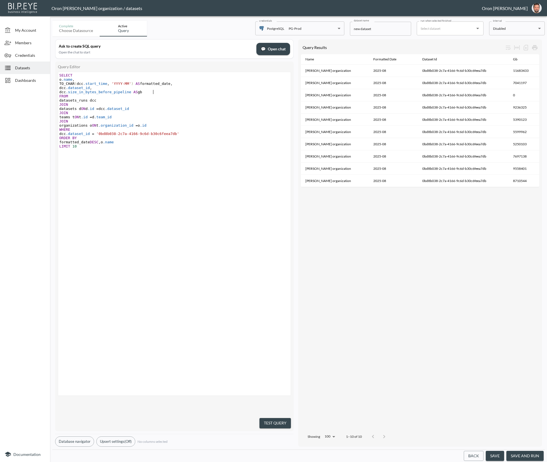
click at [156, 91] on pre "dcc .size_in_bytes_before_pipeline AS gb" at bounding box center [175, 92] width 234 height 4
drag, startPoint x: 275, startPoint y: 416, endPoint x: 248, endPoint y: 343, distance: 77.9
click at [275, 418] on button "Test Query" at bounding box center [274, 423] width 31 height 10
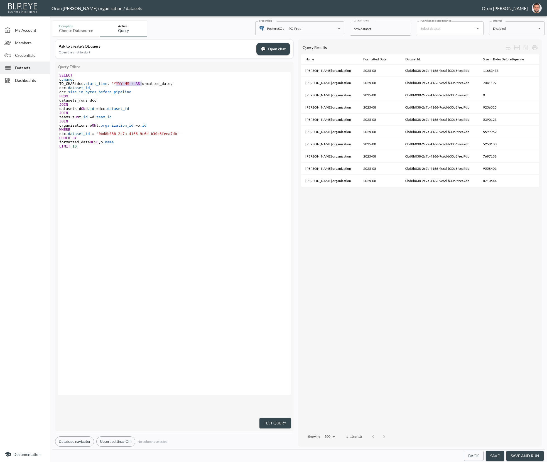
type textarea ", 'YYYY-MM'"
drag, startPoint x: 115, startPoint y: 83, endPoint x: 140, endPoint y: 82, distance: 25.1
click at [140, 82] on span "TO_CHAR ( dcc .start_time , 'YYYY-MM' ) AS formatted_date ," at bounding box center [117, 84] width 116 height 4
type textarea "TO_CHAR("
click at [270, 418] on button "Test Query" at bounding box center [274, 423] width 31 height 10
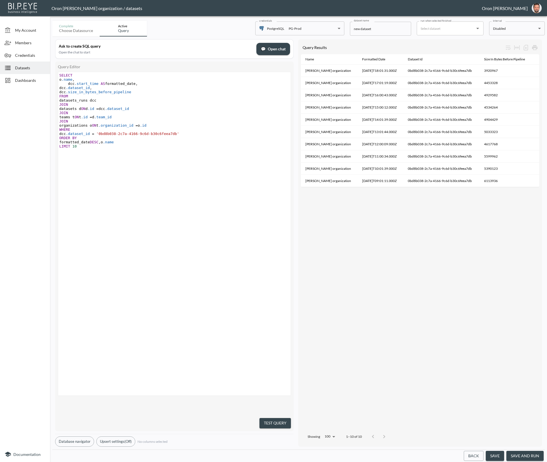
click at [101, 87] on pre "dcc .dataset_id ," at bounding box center [175, 88] width 234 height 4
click at [104, 79] on pre "o .name ," at bounding box center [175, 79] width 234 height 4
paste textarea
drag, startPoint x: 266, startPoint y: 417, endPoint x: 264, endPoint y: 417, distance: 2.8
click at [266, 418] on button "Test Query" at bounding box center [274, 423] width 31 height 10
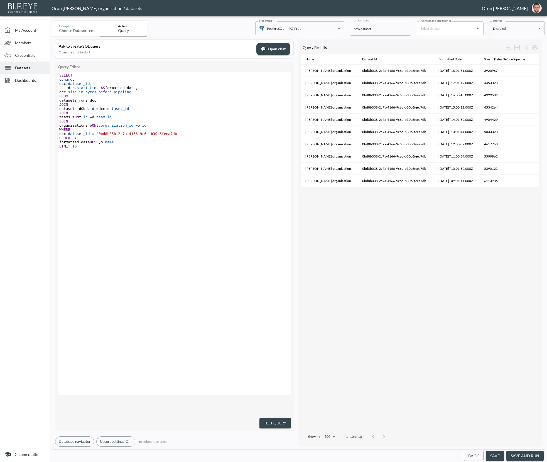
click at [147, 92] on pre "dcc .size_in_bytes_before_pipeline" at bounding box center [175, 92] width 234 height 4
type textarea ","
type textarea "dcc.size_af"
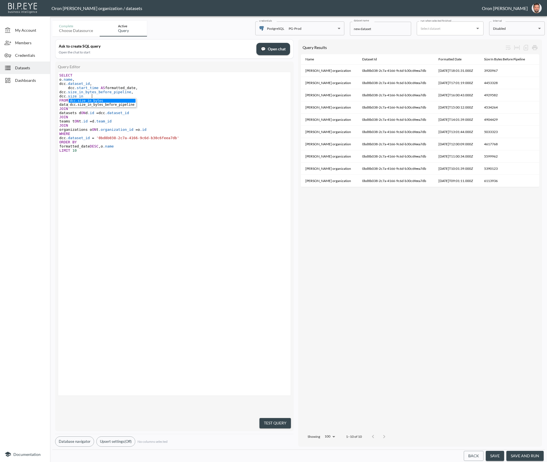
type textarea "in"
click at [79, 440] on button "Database navigator" at bounding box center [74, 442] width 39 height 10
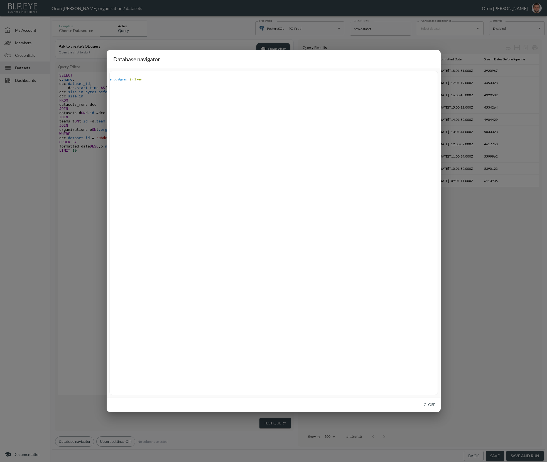
click at [111, 80] on div "▶" at bounding box center [111, 79] width 2 height 3
click at [113, 83] on div "▶" at bounding box center [114, 84] width 2 height 3
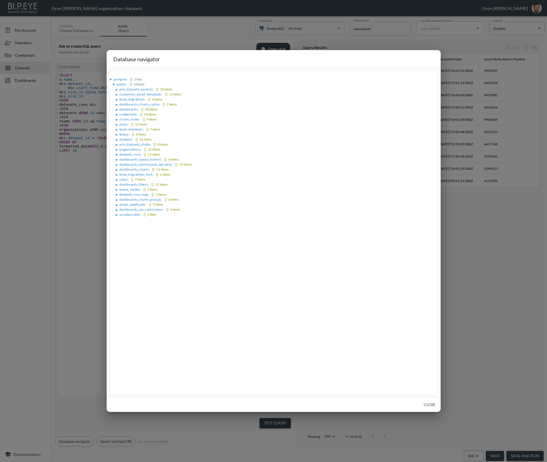
click at [116, 153] on div "▶" at bounding box center [117, 154] width 2 height 3
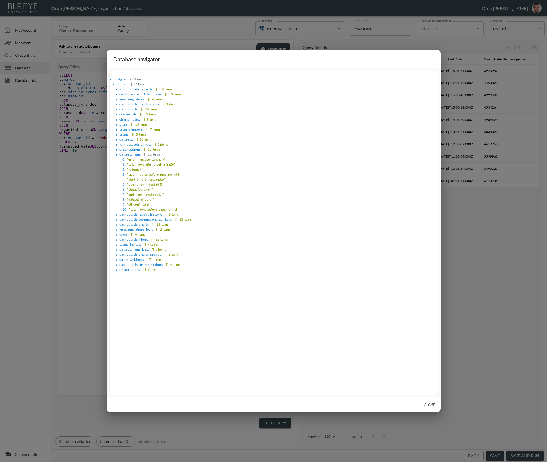
click at [139, 172] on span ""size_in_bytes_before_pipeline (int8)"" at bounding box center [154, 174] width 55 height 4
copy span "size_in_bytes_before_pipeline"
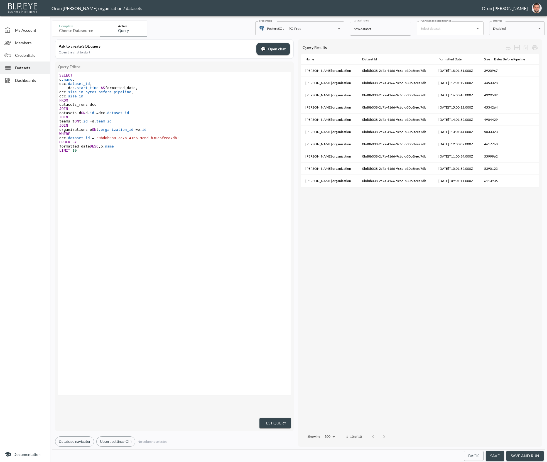
click at [148, 92] on pre "dcc .size_in_bytes_before_pipeline ," at bounding box center [175, 92] width 234 height 4
paste textarea ","
type textarea ","
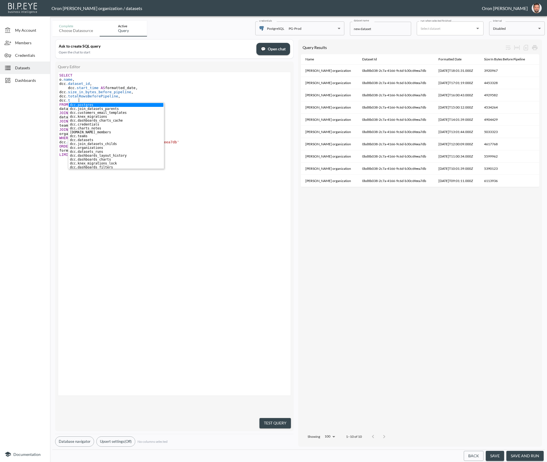
type textarea "dcc.tot"
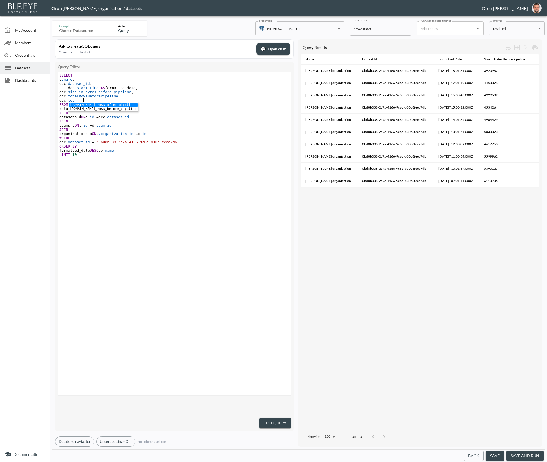
scroll to position [0, 15]
click at [273, 418] on button "Test Query" at bounding box center [274, 423] width 31 height 10
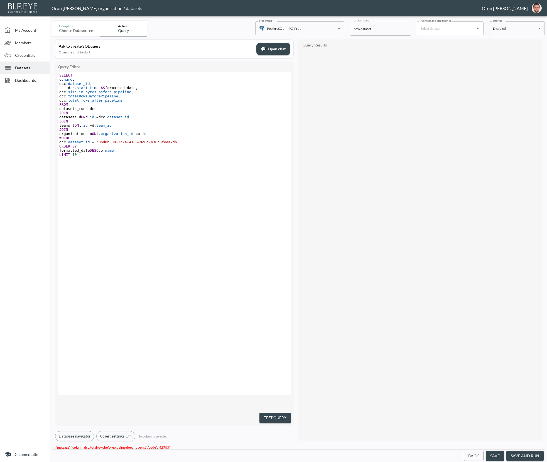
click at [118, 96] on span ".totalRowsBeforePipeline" at bounding box center [92, 96] width 52 height 4
type textarea "totalRowsBeforePipeline"
click at [118, 96] on span ".totalRowsBeforePipeline" at bounding box center [92, 96] width 52 height 4
click at [102, 97] on span ".totalRowsBeforePipeline" at bounding box center [92, 96] width 52 height 4
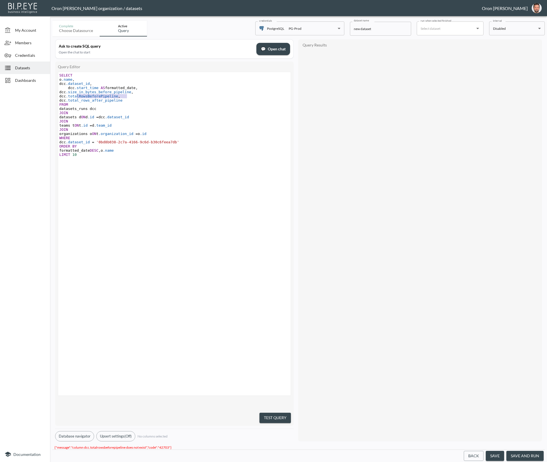
click at [102, 97] on span ".totalRowsBeforePipeline" at bounding box center [92, 96] width 52 height 4
type textarea "total"
drag, startPoint x: 284, startPoint y: 418, endPoint x: 262, endPoint y: 334, distance: 86.3
click at [284, 418] on button "Test Query" at bounding box center [274, 423] width 31 height 10
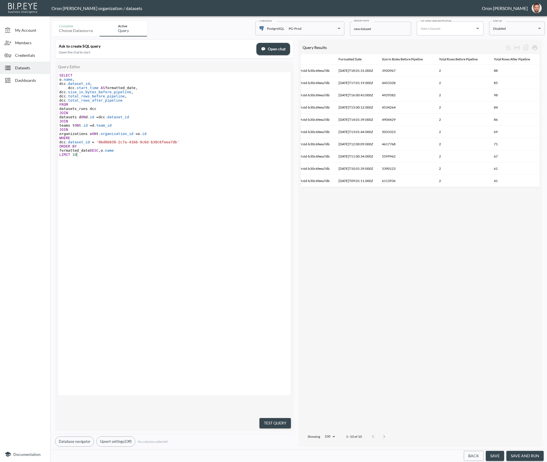
scroll to position [0, 0]
click at [241, 156] on pre "LIMIT 10" at bounding box center [175, 155] width 234 height 4
click at [401, 118] on th "4904429" at bounding box center [406, 120] width 57 height 12
